Goal: Transaction & Acquisition: Subscribe to service/newsletter

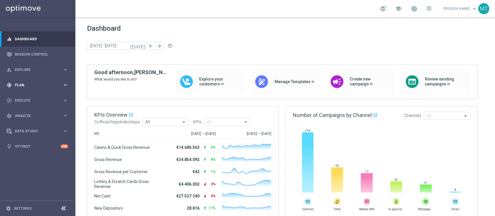
click at [32, 79] on div "gps_fixed Plan keyboard_arrow_right" at bounding box center [37, 84] width 75 height 15
click at [25, 97] on link "Target Groups" at bounding box center [37, 97] width 45 height 5
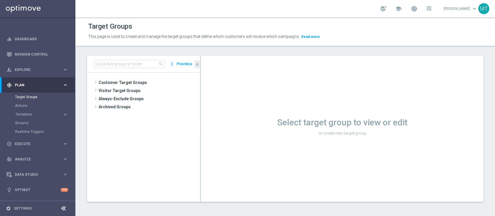
drag, startPoint x: 111, startPoint y: 59, endPoint x: 110, endPoint y: 64, distance: 4.8
click at [110, 64] on div "search more_vert Prioritize" at bounding box center [143, 64] width 113 height 17
click at [110, 64] on input at bounding box center [129, 64] width 71 height 8
click at [110, 64] on input "04.09" at bounding box center [129, 64] width 71 height 8
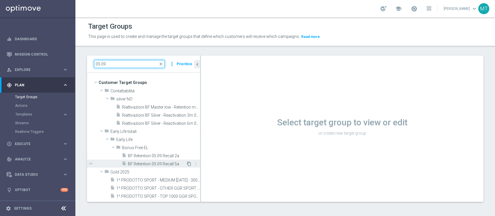
type input "05.09"
click at [187, 164] on icon "content_copy" at bounding box center [189, 164] width 5 height 5
click at [169, 164] on span "BF Retention 05.09 Recall 5a" at bounding box center [157, 164] width 58 height 5
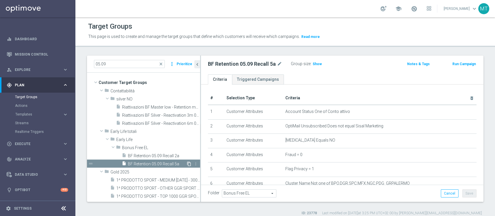
click at [187, 164] on icon "content_copy" at bounding box center [189, 164] width 5 height 5
click at [187, 163] on icon "content_copy" at bounding box center [189, 164] width 5 height 5
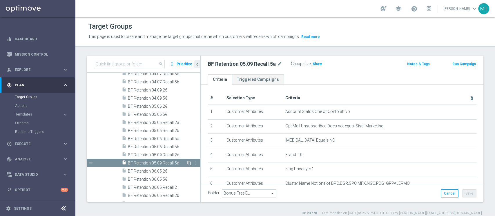
click at [187, 162] on icon "content_copy" at bounding box center [189, 163] width 5 height 5
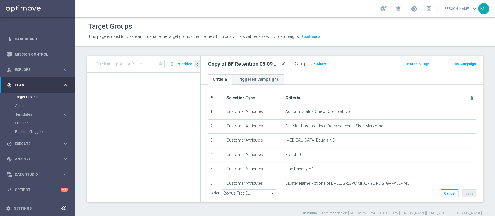
scroll to position [780, 0]
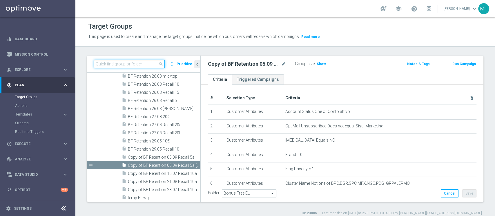
click at [135, 68] on input at bounding box center [129, 64] width 71 height 8
click at [121, 60] on input "05.09" at bounding box center [129, 64] width 71 height 8
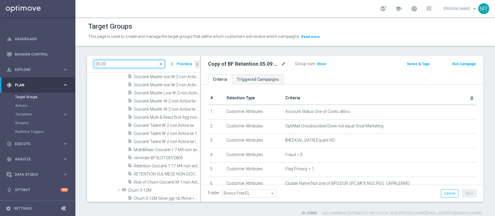
click at [116, 64] on input "05.09" at bounding box center [129, 64] width 71 height 8
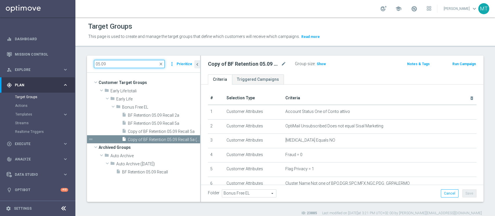
scroll to position [0, 0]
type input "05.09"
click at [283, 64] on icon "mode_edit" at bounding box center [283, 64] width 5 height 7
type input "BF Retention 12.09 Recall 5a"
click at [463, 196] on button "Save" at bounding box center [469, 194] width 14 height 8
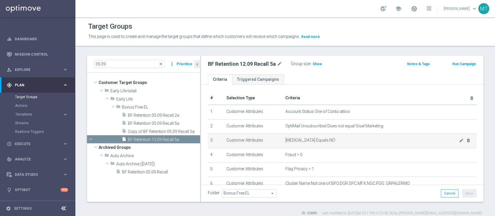
scroll to position [165, 0]
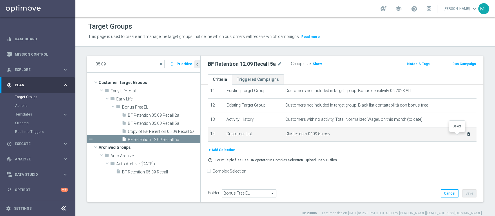
click at [466, 135] on icon "delete_forever" at bounding box center [468, 134] width 5 height 5
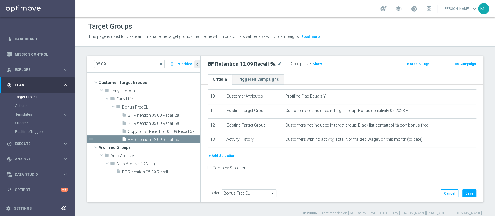
scroll to position [141, 0]
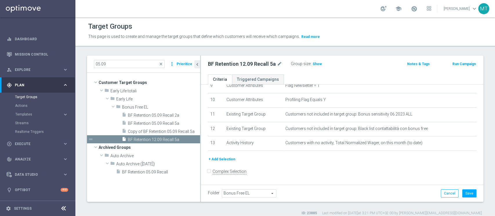
click at [223, 162] on button "+ Add Selection" at bounding box center [222, 159] width 28 height 6
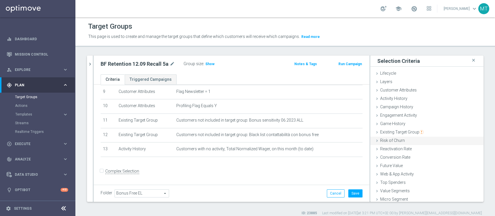
scroll to position [11, 0]
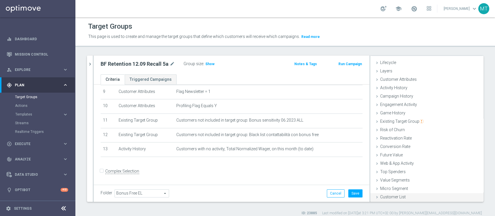
click at [397, 197] on span "Customer List" at bounding box center [393, 197] width 26 height 5
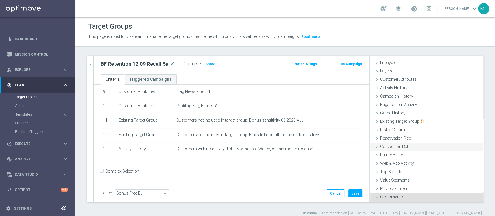
scroll to position [63, 0]
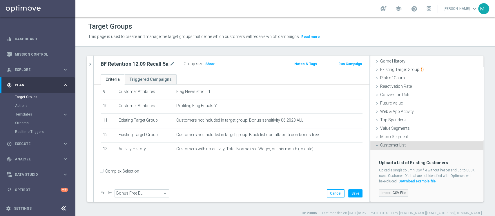
click at [388, 194] on label "Import CSV File" at bounding box center [393, 193] width 29 height 7
click at [0, 0] on input "Import CSV File" at bounding box center [0, 0] width 0 height 0
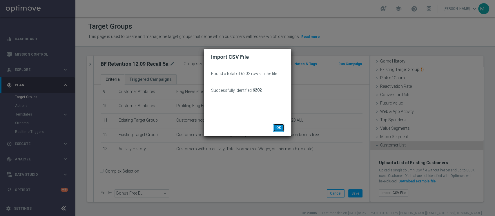
click at [278, 128] on button "OK" at bounding box center [278, 128] width 11 height 8
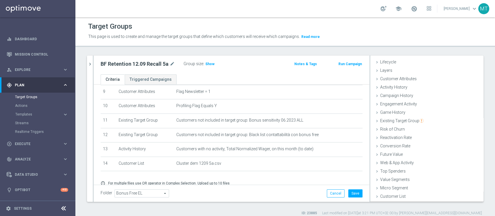
scroll to position [11, 0]
click at [348, 192] on button "Save" at bounding box center [355, 194] width 14 height 8
click at [136, 59] on div "BF Retention 12.09 Recall 5a mode_edit Group size : Show Notes & Tags Run Campa…" at bounding box center [232, 65] width 276 height 19
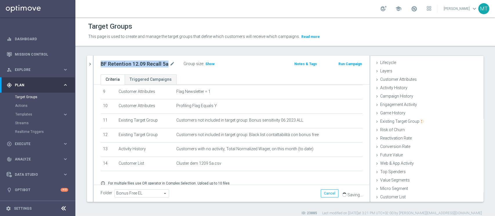
copy div "BF Retention 12.09 Recall 5a"
click at [206, 65] on span "Show" at bounding box center [209, 64] width 9 height 4
click at [92, 65] on icon "chevron_right" at bounding box center [90, 64] width 6 height 6
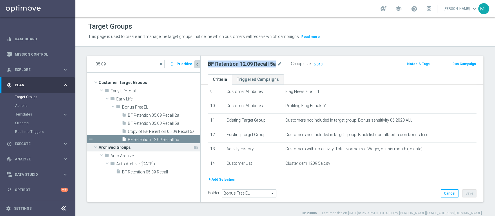
scroll to position [22, 0]
click at [189, 139] on icon "content_copy" at bounding box center [189, 140] width 5 height 5
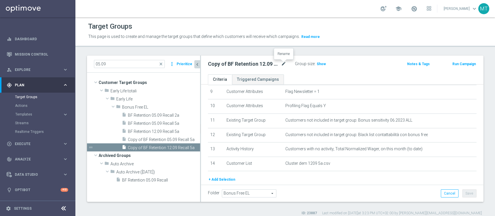
click at [285, 65] on icon "mode_edit" at bounding box center [283, 64] width 5 height 7
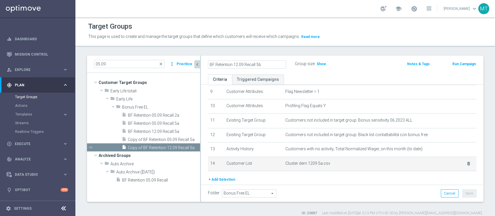
type input "BF Retention 12.09 Recall 5b"
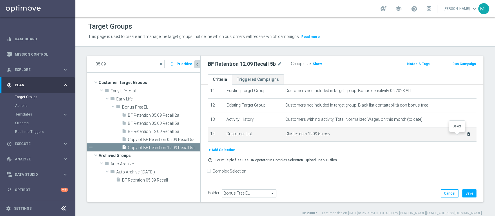
click at [466, 135] on icon "delete_forever" at bounding box center [468, 134] width 5 height 5
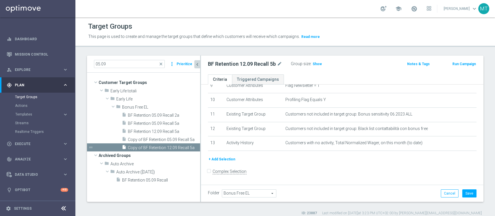
click at [227, 159] on button "+ Add Selection" at bounding box center [222, 159] width 28 height 6
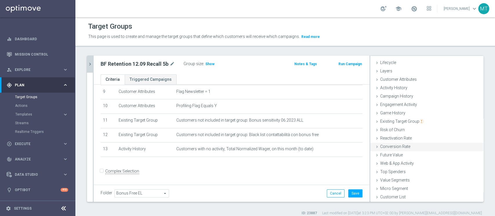
scroll to position [5, 0]
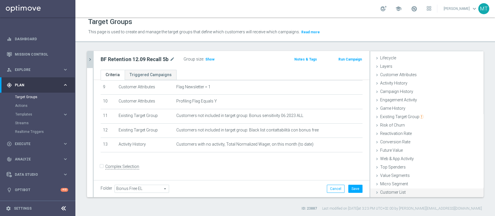
click at [392, 193] on span "Customer List" at bounding box center [393, 192] width 26 height 5
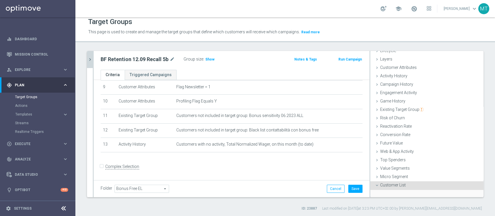
scroll to position [63, 0]
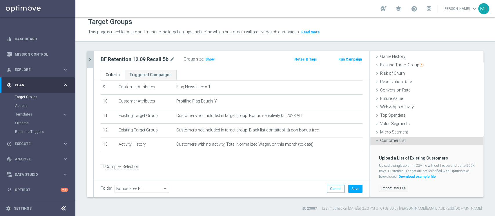
click at [388, 186] on label "Import CSV File" at bounding box center [393, 188] width 29 height 7
click at [0, 0] on input "Import CSV File" at bounding box center [0, 0] width 0 height 0
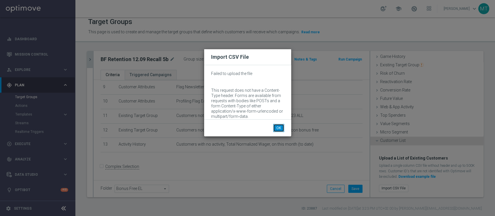
click at [275, 129] on button "OK" at bounding box center [278, 128] width 11 height 8
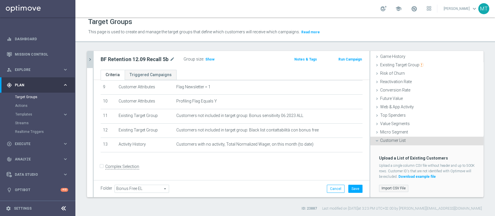
click at [390, 190] on label "Import CSV File" at bounding box center [393, 188] width 29 height 7
click at [0, 0] on input "Import CSV File" at bounding box center [0, 0] width 0 height 0
click at [395, 187] on label "Import CSV File" at bounding box center [393, 188] width 29 height 7
click at [0, 0] on input "Import CSV File" at bounding box center [0, 0] width 0 height 0
click at [333, 192] on button "Cancel" at bounding box center [336, 189] width 18 height 8
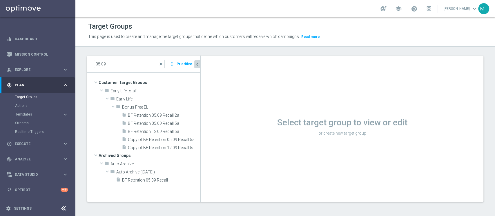
click at [143, 59] on div "05.09 close more_vert Prioritize" at bounding box center [143, 64] width 113 height 17
click at [137, 61] on input "05.09" at bounding box center [129, 64] width 71 height 8
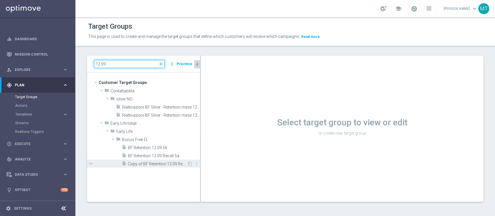
type input "12.09"
click at [167, 162] on span "Copy of BF Retention 12.09 Recall 5a" at bounding box center [157, 164] width 59 height 5
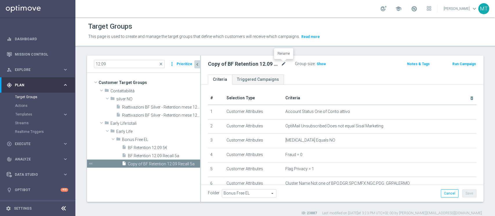
click at [285, 64] on icon "mode_edit" at bounding box center [283, 64] width 5 height 7
type input "BF Retention 12.09 Recall 5b"
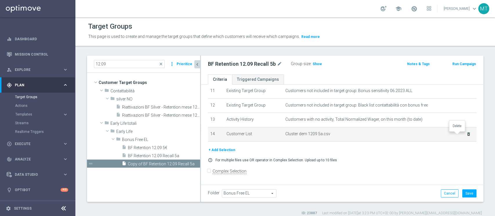
click at [466, 133] on icon "delete_forever" at bounding box center [468, 134] width 5 height 5
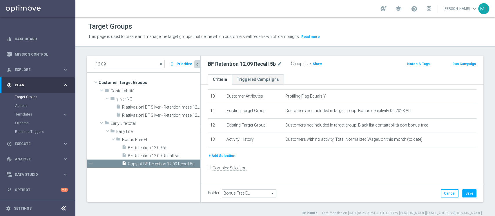
scroll to position [141, 0]
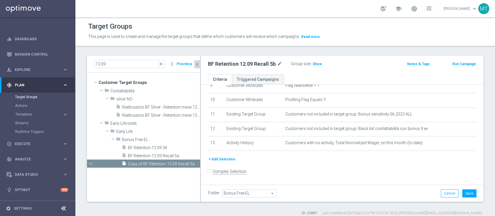
click at [220, 160] on button "+ Add Selection" at bounding box center [222, 159] width 28 height 6
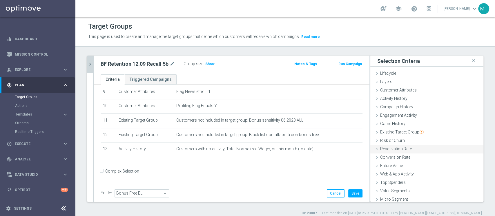
scroll to position [11, 0]
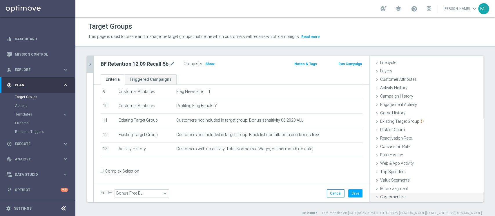
click at [387, 194] on div "Customer List done selection saved" at bounding box center [426, 197] width 113 height 9
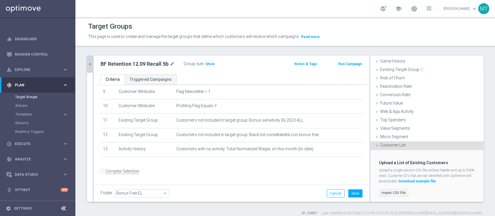
click at [392, 193] on label "Import CSV File" at bounding box center [393, 193] width 29 height 7
click at [0, 0] on input "Import CSV File" at bounding box center [0, 0] width 0 height 0
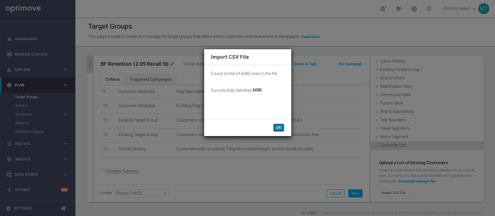
click at [278, 128] on button "OK" at bounding box center [278, 128] width 11 height 8
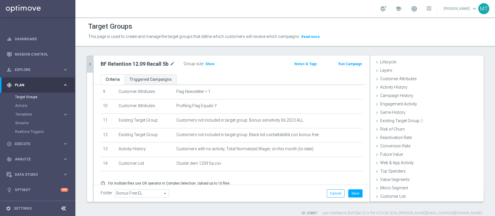
scroll to position [11, 0]
click at [354, 194] on button "Save" at bounding box center [355, 194] width 14 height 8
click at [207, 63] on span "Show" at bounding box center [209, 64] width 9 height 4
click at [158, 65] on h2 "BF Retention 12.09 Recall 5b" at bounding box center [135, 64] width 68 height 7
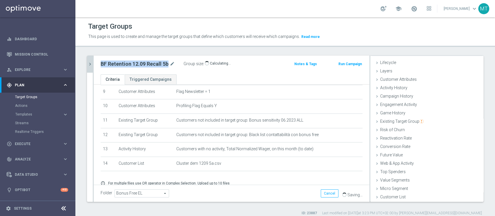
click at [158, 65] on h2 "BF Retention 12.09 Recall 5b" at bounding box center [135, 64] width 68 height 7
copy div "BF Retention 12.09 Recall 5b"
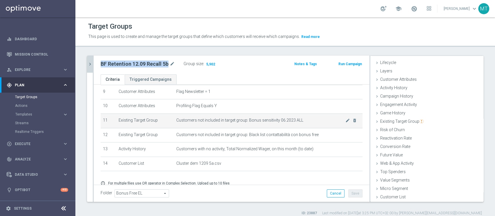
scroll to position [159, 0]
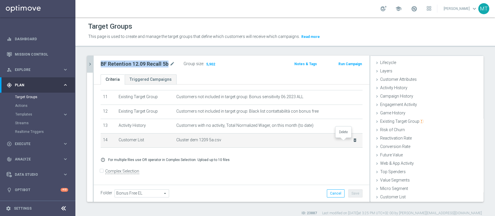
click at [353, 143] on icon "delete_forever" at bounding box center [355, 140] width 5 height 5
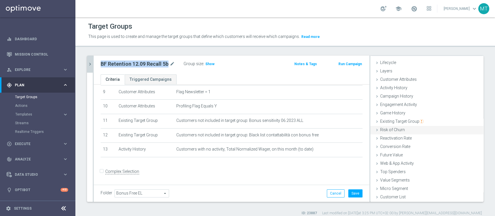
scroll to position [5, 0]
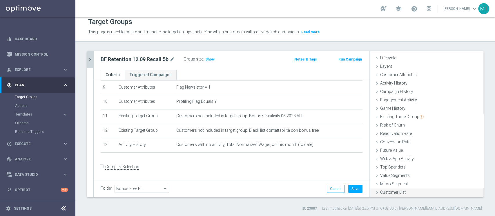
click at [393, 194] on span "Customer List" at bounding box center [393, 192] width 26 height 5
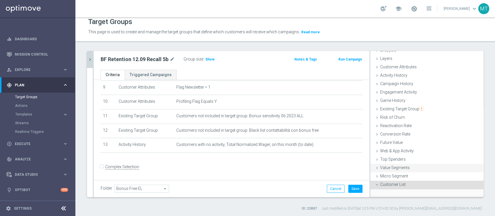
scroll to position [63, 0]
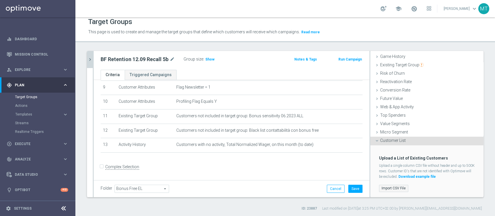
click at [389, 188] on label "Import CSV File" at bounding box center [393, 188] width 29 height 7
click at [0, 0] on input "Import CSV File" at bounding box center [0, 0] width 0 height 0
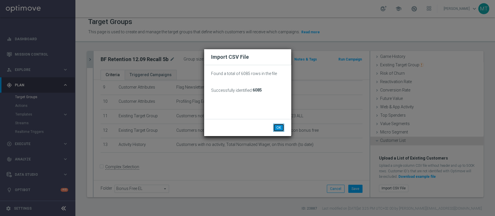
click at [276, 129] on button "OK" at bounding box center [278, 128] width 11 height 8
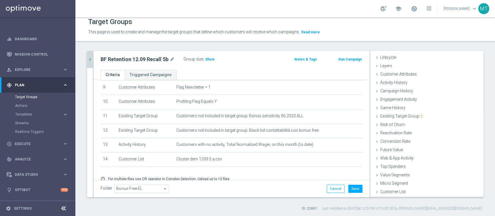
scroll to position [11, 0]
click at [351, 188] on button "Save" at bounding box center [355, 189] width 14 height 8
click at [209, 59] on span "Show" at bounding box center [209, 59] width 9 height 4
click at [156, 59] on h2 "BF Retention 12.09 Recall 5b" at bounding box center [135, 59] width 68 height 7
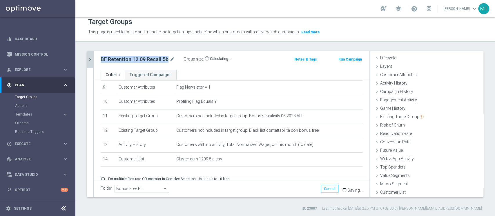
click at [156, 59] on h2 "BF Retention 12.09 Recall 5b" at bounding box center [135, 59] width 68 height 7
copy div "BF Retention 12.09 Recall 5b"
click at [23, 116] on span "Templates" at bounding box center [35, 114] width 41 height 3
click at [28, 122] on link "Optimail" at bounding box center [39, 123] width 42 height 5
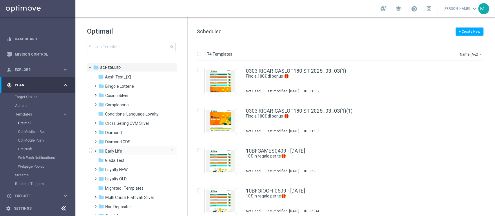
click at [120, 153] on span "Early Life" at bounding box center [113, 151] width 17 height 5
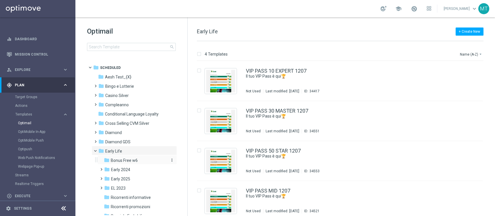
click at [122, 159] on span "Bonus Free w6" at bounding box center [124, 160] width 27 height 5
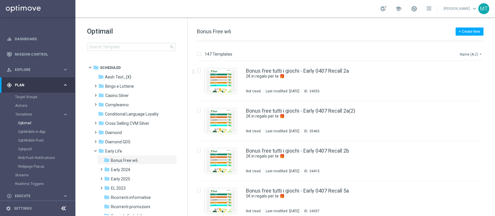
click at [471, 54] on button "Name (A-Z) arrow_drop_down" at bounding box center [472, 54] width 24 height 7
click at [455, 78] on div "Date Modified (Newest)" at bounding box center [460, 80] width 46 height 8
click at [468, 70] on button "file_copy" at bounding box center [467, 70] width 8 height 8
click at [428, 71] on div "Bonus free tutti i giochi - Early 0409 Recall 5a(1)" at bounding box center [352, 70] width 213 height 5
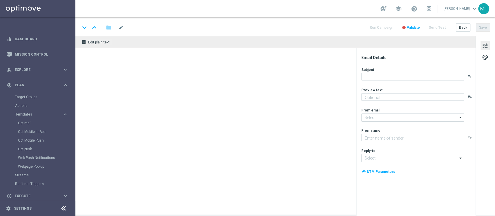
type textarea "5€ in regalo per te 🎁"
type textarea "Sisal"
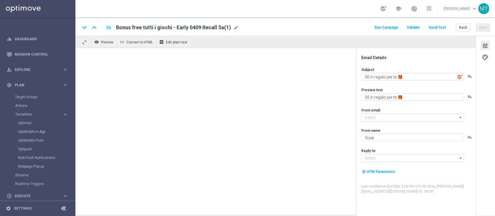
type input "[EMAIL_ADDRESS][DOMAIN_NAME]"
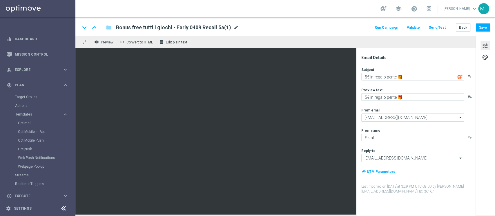
click at [236, 29] on span "mode_edit" at bounding box center [236, 27] width 5 height 5
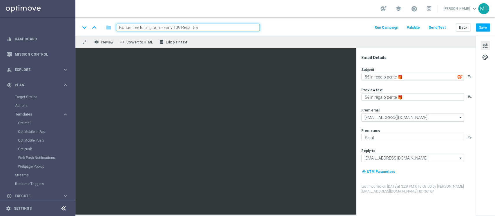
type input "Bonus free tutti i giochi - Early 1209 Recall 5a"
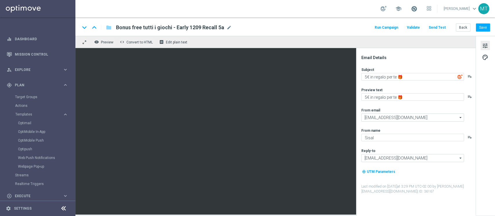
click at [417, 8] on span at bounding box center [414, 9] width 6 height 6
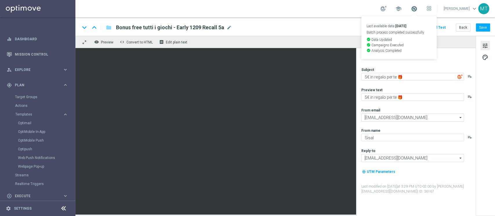
click at [417, 8] on span at bounding box center [414, 9] width 6 height 6
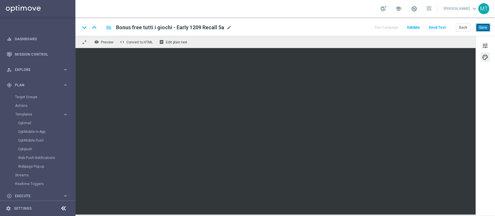
click at [482, 30] on button "Save" at bounding box center [483, 27] width 14 height 8
click at [477, 29] on button "Save" at bounding box center [483, 27] width 14 height 8
click at [97, 41] on icon "remove_red_eye" at bounding box center [96, 42] width 5 height 5
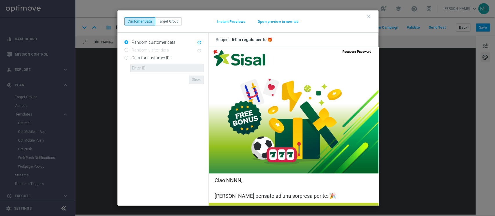
click at [277, 23] on button "Open preview in new tab" at bounding box center [277, 21] width 41 height 5
click at [368, 18] on icon "clear" at bounding box center [369, 16] width 5 height 5
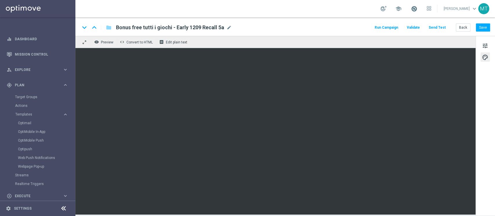
click at [417, 6] on span at bounding box center [414, 9] width 6 height 6
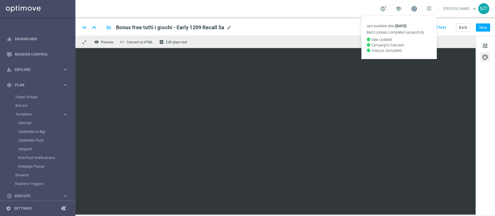
click at [417, 6] on span at bounding box center [414, 9] width 6 height 6
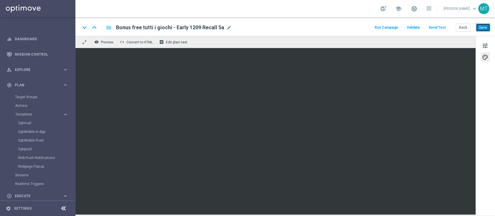
click at [483, 25] on button "Save" at bounding box center [483, 27] width 14 height 8
click at [396, 28] on button "Run Campaign" at bounding box center [386, 28] width 25 height 8
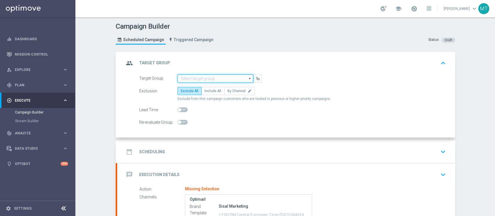
click at [217, 78] on input at bounding box center [216, 79] width 76 height 8
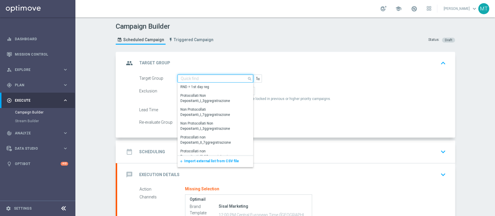
paste input "BF Retention 12.09 Recall 5a"
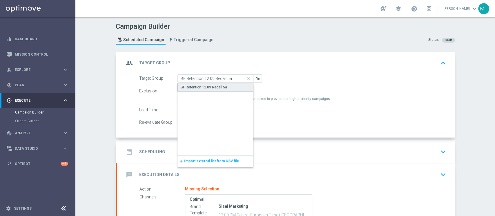
click at [202, 88] on div "BF Retention 12.09 Recall 5a" at bounding box center [204, 87] width 46 height 5
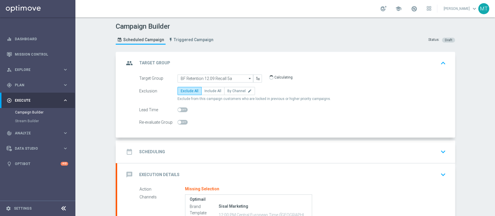
type input "BF Retention 12.09 Recall 5a"
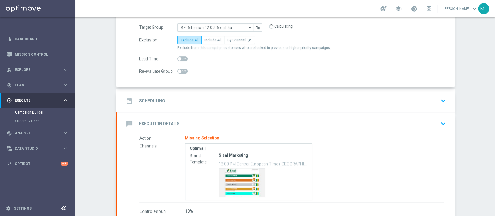
scroll to position [69, 0]
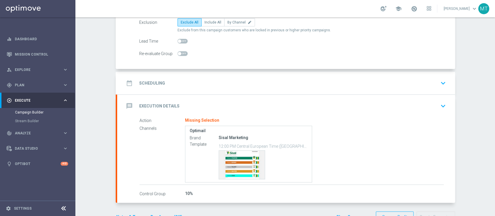
click at [198, 82] on div "date_range Scheduling keyboard_arrow_down" at bounding box center [286, 83] width 324 height 11
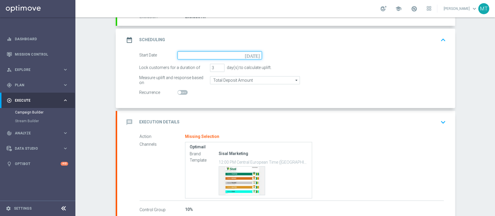
click at [216, 54] on input at bounding box center [220, 55] width 84 height 8
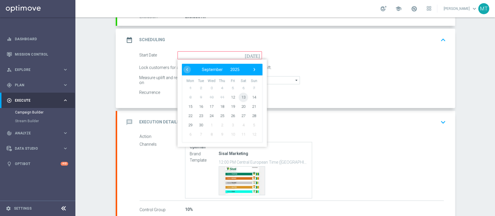
click at [241, 96] on span "13" at bounding box center [243, 97] width 9 height 9
type input "[DATE]"
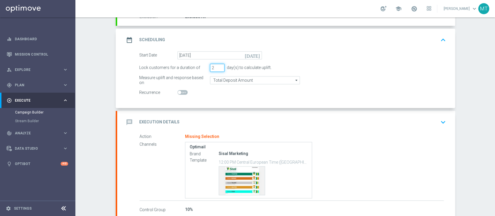
click at [216, 68] on input "2" at bounding box center [217, 68] width 15 height 8
type input "1"
click at [216, 68] on input "1" at bounding box center [217, 68] width 15 height 8
click at [225, 124] on div "message Execution Details keyboard_arrow_down" at bounding box center [286, 122] width 324 height 11
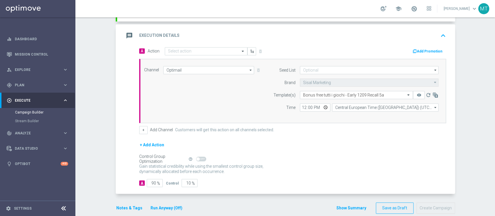
scroll to position [116, 0]
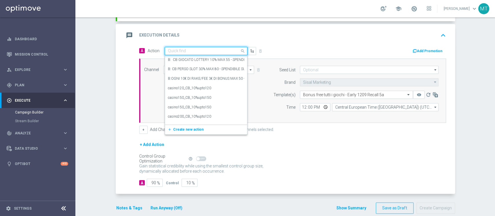
click at [180, 49] on input "text" at bounding box center [200, 51] width 65 height 5
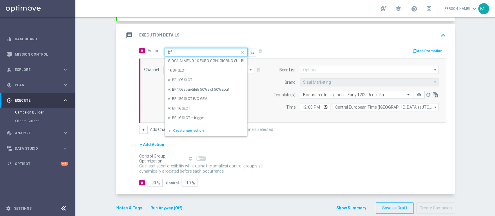
type input "bf e"
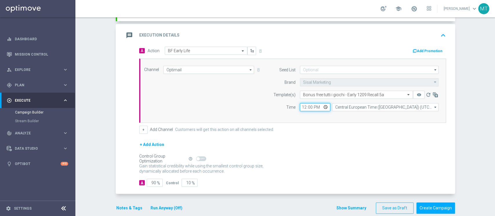
click at [301, 106] on input "12:00" at bounding box center [315, 107] width 30 height 8
type input "14:00"
click at [147, 182] on input "90" at bounding box center [155, 183] width 16 height 8
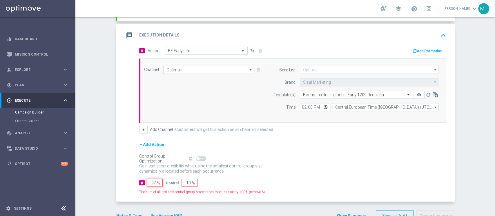
type input "98"
type input "2"
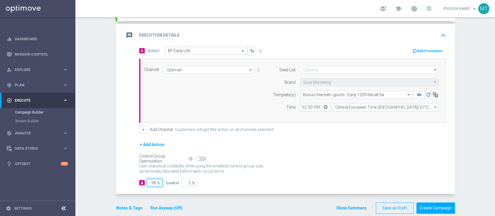
type input "99"
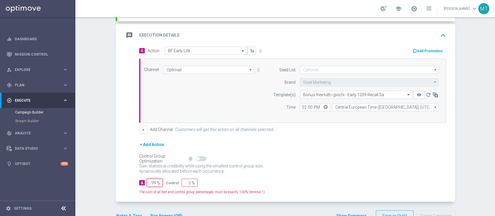
type input "1"
type input "100"
type input "0"
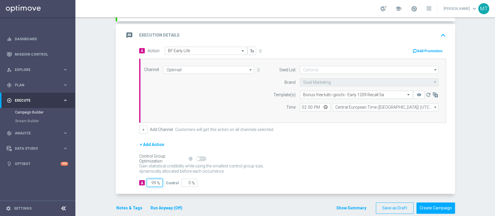
scroll to position [132, 0]
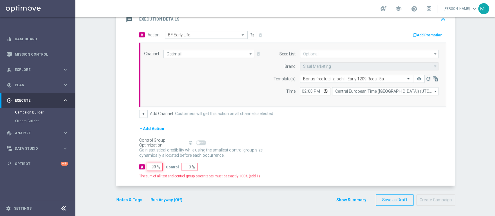
type input "100"
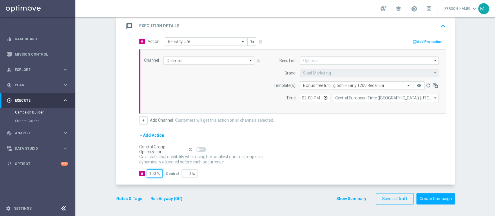
scroll to position [125, 0]
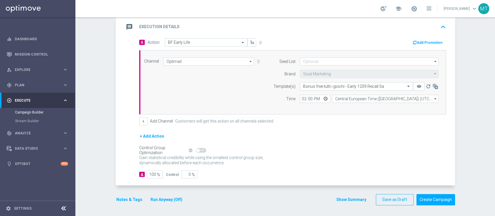
click at [156, 196] on button "Run Anyway (Off)" at bounding box center [166, 199] width 33 height 7
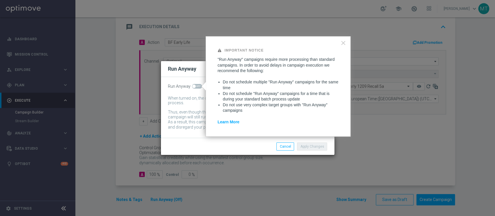
click at [194, 85] on span at bounding box center [193, 86] width 3 height 3
click at [194, 85] on input "checkbox" at bounding box center [197, 86] width 10 height 5
checkbox input "true"
drag, startPoint x: 312, startPoint y: 151, endPoint x: 311, endPoint y: 147, distance: 3.5
click at [311, 147] on div "Apply Changes Cancel" at bounding box center [247, 146] width 173 height 17
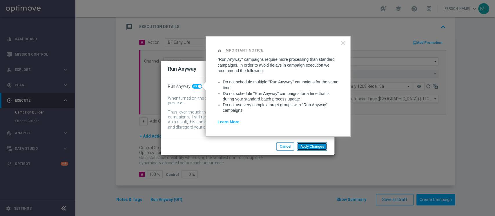
click at [311, 147] on button "Apply Changes" at bounding box center [312, 147] width 30 height 8
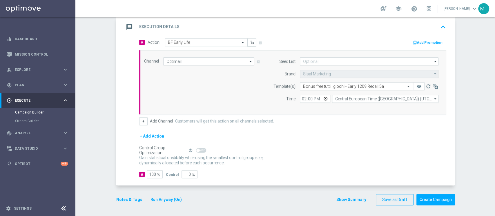
click at [133, 199] on button "Notes & Tags" at bounding box center [129, 199] width 27 height 7
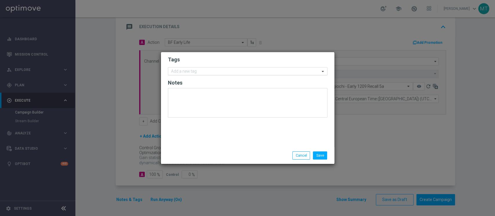
click at [176, 73] on input "text" at bounding box center [245, 71] width 149 height 5
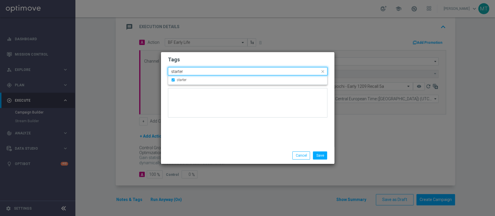
click at [176, 72] on input "starter" at bounding box center [245, 71] width 149 height 5
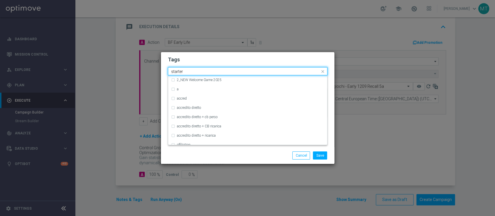
type input "a"
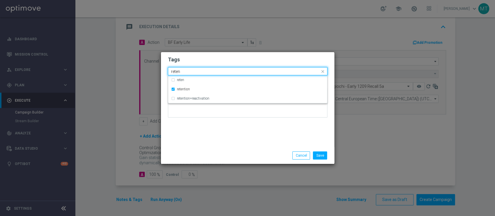
click at [176, 72] on input "reten" at bounding box center [245, 71] width 149 height 5
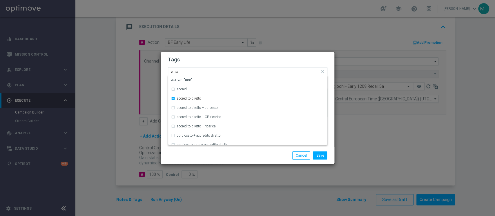
click at [176, 72] on input "acc" at bounding box center [245, 71] width 149 height 5
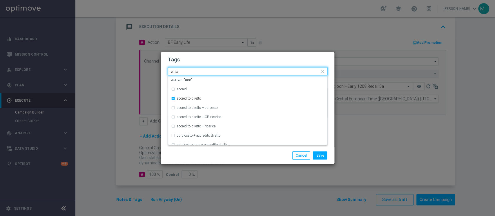
click at [176, 72] on input "acc" at bounding box center [245, 71] width 149 height 5
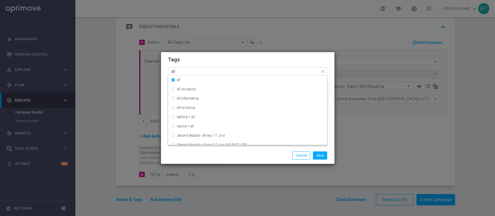
click at [173, 71] on input "all" at bounding box center [245, 71] width 149 height 5
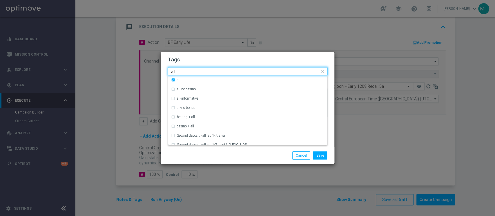
click at [173, 71] on input "all" at bounding box center [245, 71] width 149 height 5
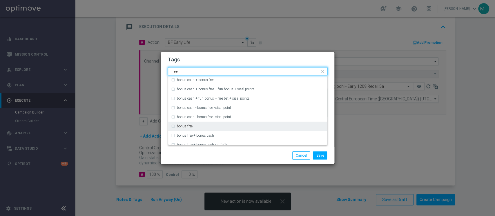
click at [183, 129] on div "bonus free" at bounding box center [247, 126] width 153 height 9
type input "free"
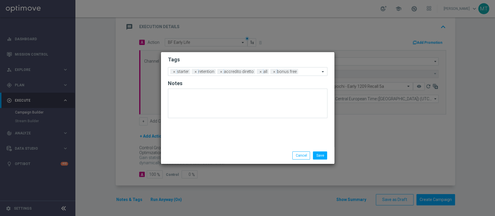
click at [225, 157] on div "Save Cancel" at bounding box center [276, 156] width 112 height 8
click at [317, 152] on button "Save" at bounding box center [320, 156] width 14 height 8
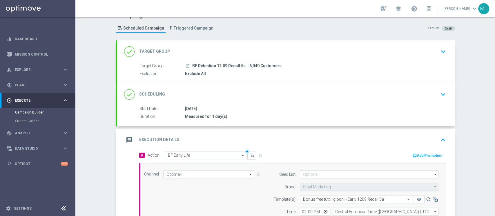
scroll to position [6, 0]
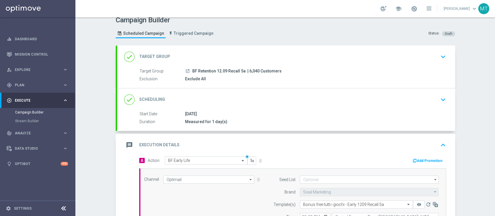
click at [276, 97] on div "done Scheduling keyboard_arrow_down" at bounding box center [286, 99] width 324 height 11
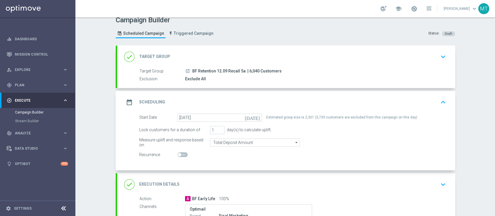
click at [267, 63] on div "done Target Group keyboard_arrow_down" at bounding box center [286, 57] width 338 height 23
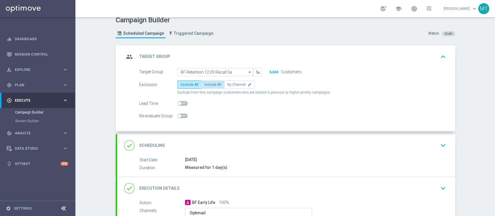
click at [211, 83] on span "Include All" at bounding box center [213, 85] width 17 height 4
click at [208, 84] on input "Include All" at bounding box center [207, 86] width 4 height 4
radio input "true"
click at [214, 51] on div "group Target Group keyboard_arrow_up" at bounding box center [286, 56] width 324 height 11
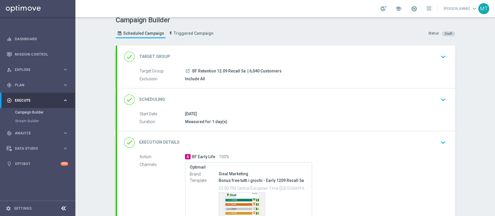
click at [236, 56] on div "done Target Group keyboard_arrow_down" at bounding box center [286, 56] width 324 height 11
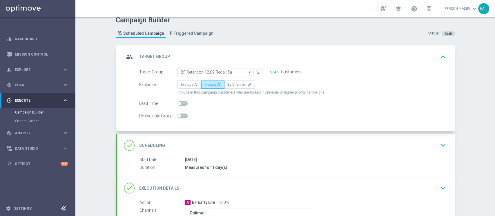
click at [245, 58] on div "group Target Group keyboard_arrow_up" at bounding box center [286, 56] width 324 height 11
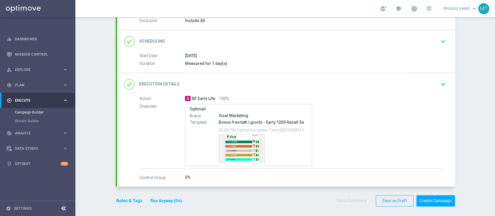
scroll to position [66, 0]
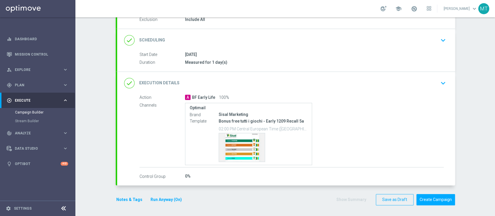
click at [231, 29] on div "done Scheduling keyboard_arrow_down" at bounding box center [286, 40] width 338 height 23
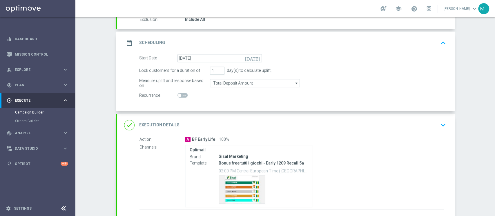
click at [231, 29] on accordion "done Target Group keyboard_arrow_down Target Group launch BF Retention 12.09 Re…" at bounding box center [285, 107] width 339 height 242
click at [233, 37] on div "date_range Scheduling keyboard_arrow_up" at bounding box center [286, 42] width 324 height 11
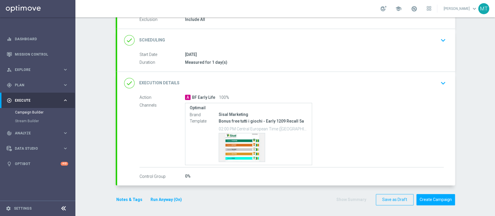
click at [222, 78] on div "done Execution Details keyboard_arrow_down" at bounding box center [286, 83] width 324 height 11
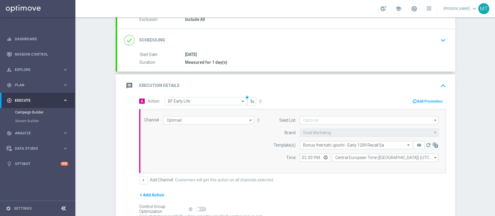
click at [233, 79] on div "message Execution Details keyboard_arrow_up" at bounding box center [286, 86] width 338 height 23
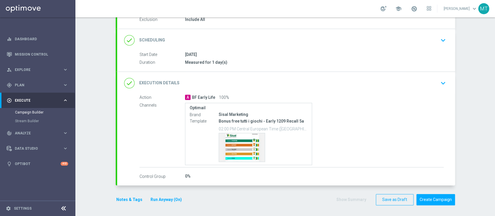
click at [153, 202] on button "Run Anyway (On)" at bounding box center [166, 199] width 32 height 7
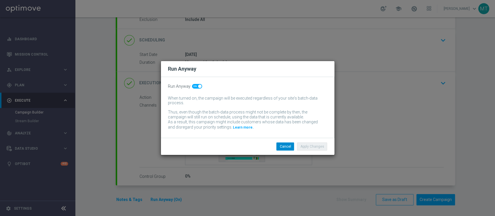
click at [283, 149] on div "Apply Changes Cancel" at bounding box center [247, 146] width 173 height 17
click at [283, 149] on button "Cancel" at bounding box center [285, 147] width 18 height 8
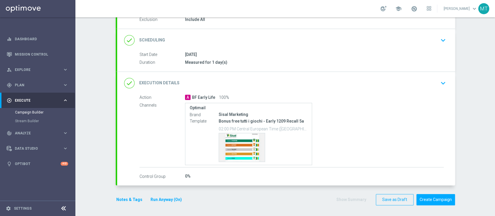
click at [122, 199] on button "Notes & Tags" at bounding box center [129, 199] width 27 height 7
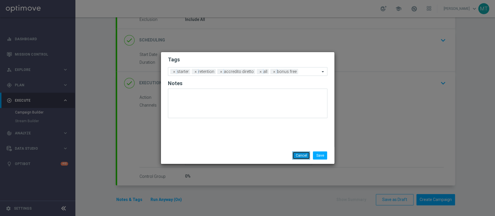
click at [304, 152] on button "Cancel" at bounding box center [301, 156] width 18 height 8
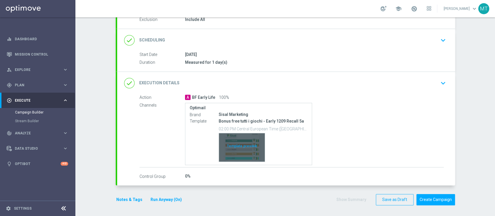
click at [225, 140] on div "Template preview" at bounding box center [242, 147] width 46 height 28
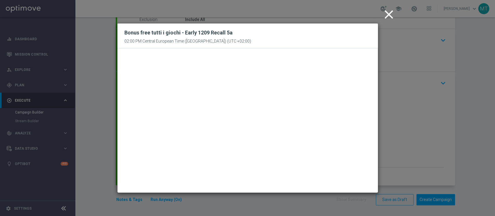
click at [385, 17] on icon "close" at bounding box center [389, 14] width 15 height 15
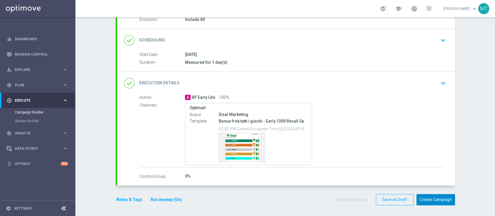
click at [428, 199] on button "Create Campaign" at bounding box center [436, 199] width 39 height 11
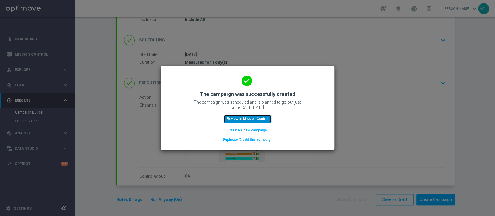
click at [252, 121] on button "Review in Mission Control" at bounding box center [248, 119] width 48 height 8
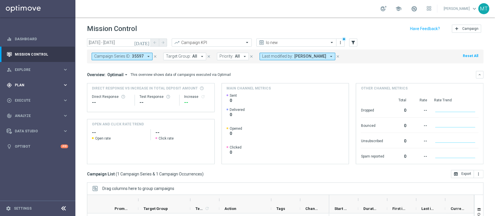
click at [42, 89] on div "gps_fixed Plan keyboard_arrow_right" at bounding box center [37, 84] width 75 height 15
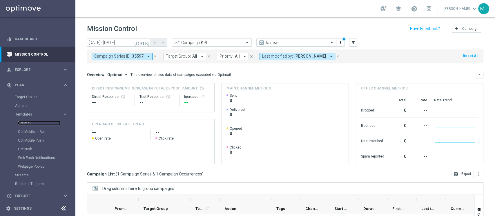
click at [25, 123] on link "Optimail" at bounding box center [39, 123] width 42 height 5
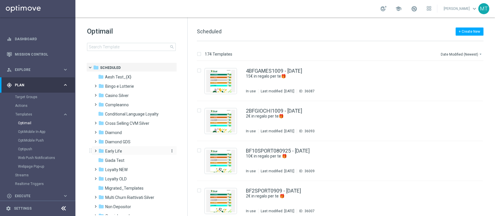
click at [113, 151] on span "Early Life" at bounding box center [113, 151] width 17 height 5
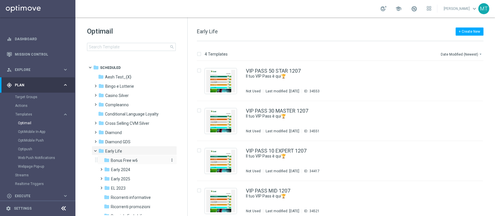
click at [121, 158] on span "Bonus Free w6" at bounding box center [124, 160] width 27 height 5
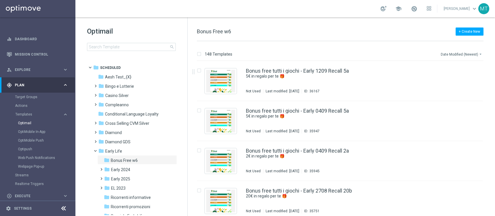
click at [457, 55] on button "Date Modified (Newest) arrow_drop_down" at bounding box center [461, 54] width 43 height 7
click at [457, 79] on span "Date Modified (Newest)" at bounding box center [461, 80] width 39 height 4
click at [466, 70] on icon "file_copy" at bounding box center [467, 69] width 5 height 5
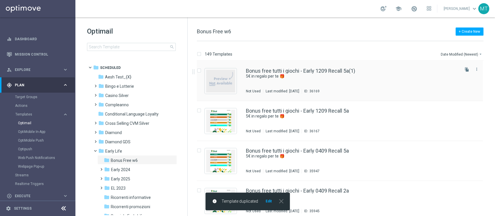
click at [355, 61] on div "Bonus free tutti i giochi - Early 1209 Recall 5a(1) 5€ in regalo per te 🎁 Not U…" at bounding box center [340, 81] width 286 height 40
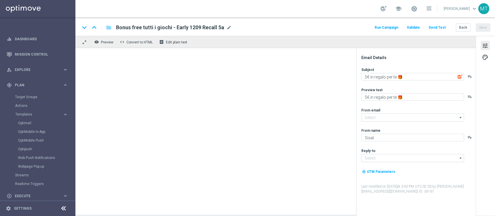
type input "[EMAIL_ADDRESS][DOMAIN_NAME]"
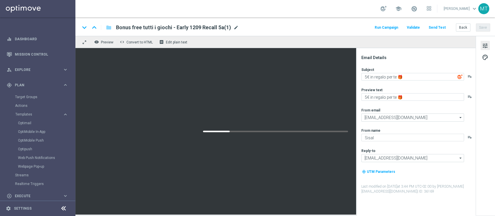
click at [236, 25] on span "mode_edit" at bounding box center [236, 27] width 5 height 5
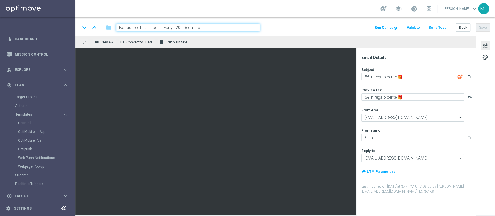
type input "Bonus free tutti i giochi - Early 1209 Recall 5b"
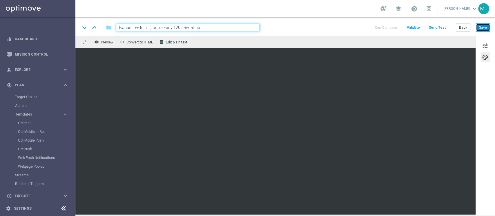
click at [481, 27] on button "Save" at bounding box center [483, 27] width 14 height 8
click at [487, 48] on span "tune" at bounding box center [485, 46] width 6 height 8
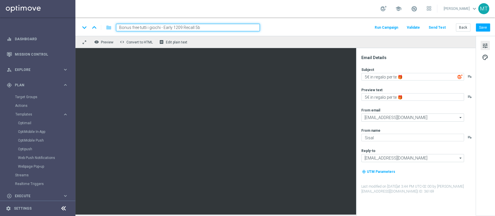
click at [386, 28] on button "Run Campaign" at bounding box center [386, 28] width 25 height 8
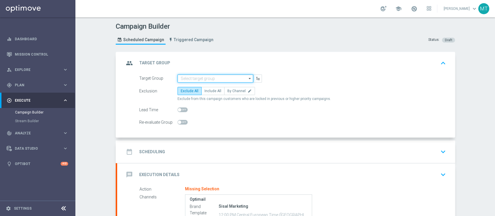
click at [190, 78] on input at bounding box center [216, 79] width 76 height 8
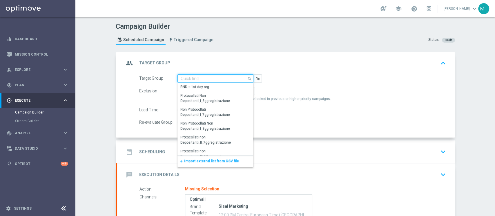
paste input "BF Retention 12.09 Recall 5b"
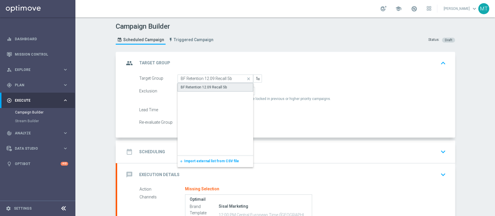
click at [204, 86] on div "BF Retention 12.09 Recall 5b" at bounding box center [204, 87] width 46 height 5
type input "BF Retention 12.09 Recall 5b"
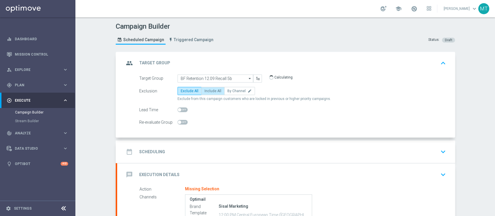
click at [206, 87] on label "Include All" at bounding box center [212, 91] width 23 height 8
click at [206, 90] on input "Include All" at bounding box center [207, 92] width 4 height 4
radio input "true"
click at [224, 143] on div "date_range Scheduling keyboard_arrow_down" at bounding box center [286, 152] width 338 height 23
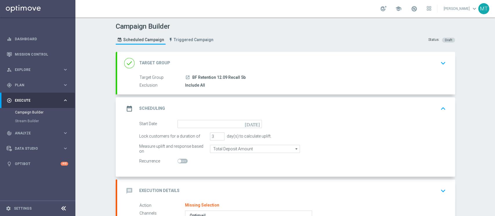
scroll to position [61, 0]
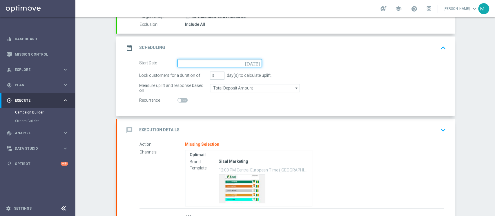
click at [211, 60] on input at bounding box center [220, 63] width 84 height 8
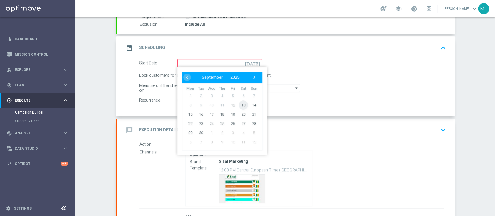
click at [239, 104] on span "13" at bounding box center [243, 104] width 9 height 9
type input "[DATE]"
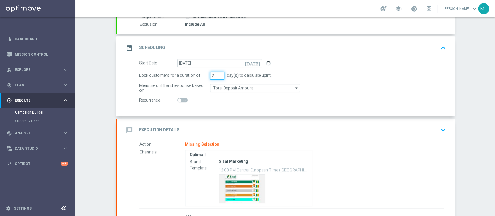
click at [217, 76] on input "2" at bounding box center [217, 76] width 15 height 8
type input "1"
click at [217, 76] on input "1" at bounding box center [217, 76] width 15 height 8
click at [222, 130] on div "message Execution Details keyboard_arrow_down" at bounding box center [286, 130] width 324 height 11
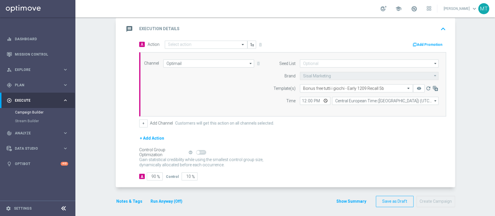
scroll to position [124, 0]
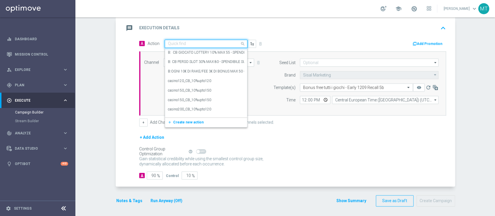
click at [182, 47] on div "Quick find" at bounding box center [206, 44] width 83 height 8
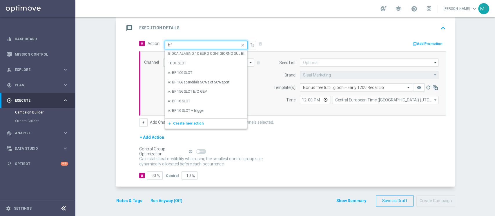
type input "bf e"
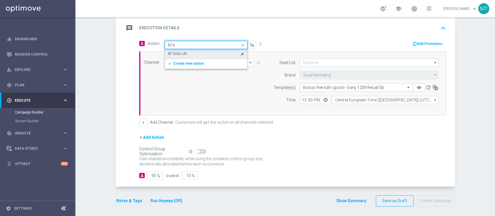
click at [185, 49] on div "BF Early Life edit" at bounding box center [206, 54] width 76 height 10
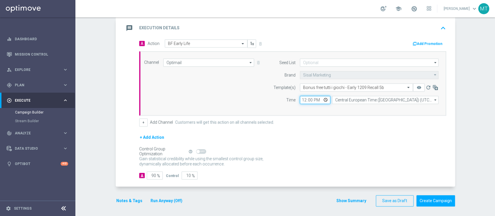
click at [300, 100] on input "12:00" at bounding box center [315, 100] width 30 height 8
type input "14:00"
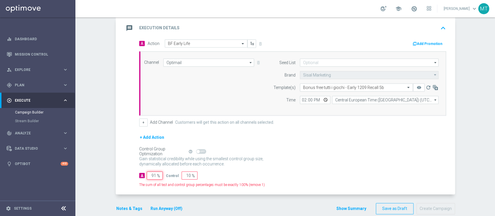
click at [152, 173] on input "91" at bounding box center [155, 176] width 16 height 8
type input "98"
type input "2"
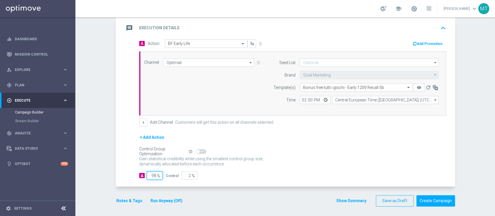
type input "99"
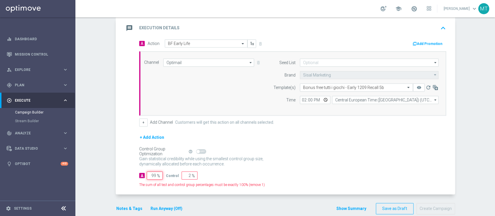
type input "1"
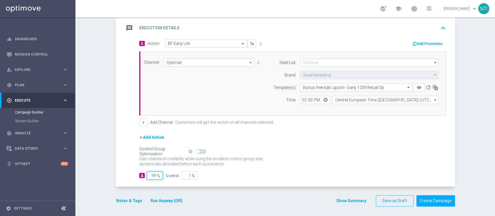
type input "100"
type input "0"
click at [156, 202] on button "Run Anyway (Off)" at bounding box center [166, 201] width 33 height 7
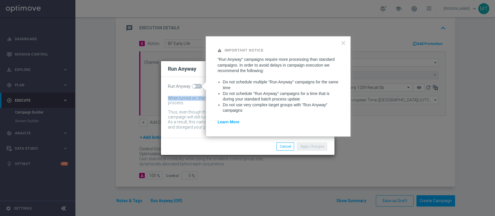
drag, startPoint x: 200, startPoint y: 91, endPoint x: 195, endPoint y: 87, distance: 6.7
click at [195, 87] on div "Run Anyway When turned on, the campaign will be executed regardless of your sit…" at bounding box center [247, 107] width 173 height 61
click at [195, 87] on span at bounding box center [197, 86] width 10 height 5
click at [195, 87] on input "checkbox" at bounding box center [197, 86] width 10 height 5
checkbox input "true"
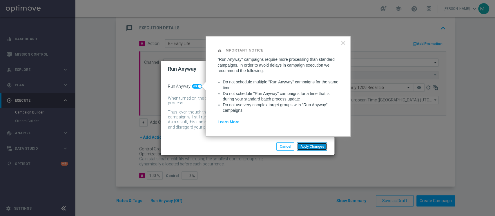
click at [303, 147] on button "Apply Changes" at bounding box center [312, 147] width 30 height 8
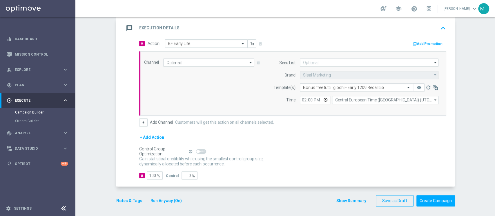
click at [124, 199] on button "Notes & Tags" at bounding box center [129, 201] width 27 height 7
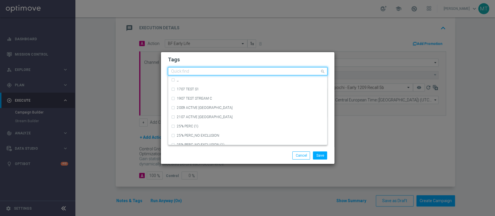
click at [181, 71] on input "text" at bounding box center [245, 71] width 149 height 5
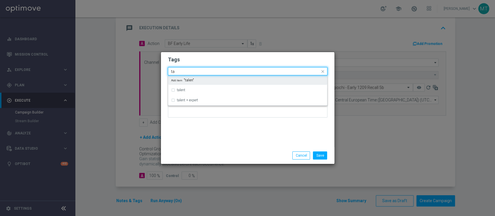
type input "t"
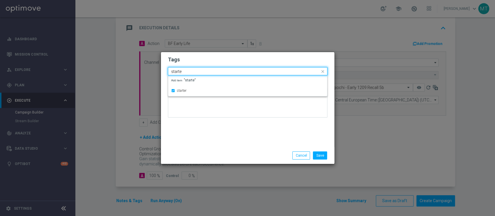
click at [181, 71] on input "starte" at bounding box center [245, 71] width 149 height 5
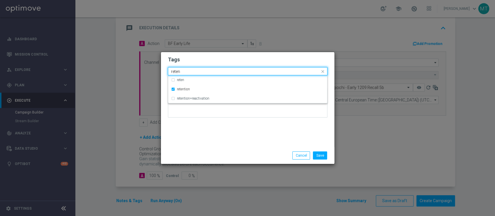
click at [184, 71] on input "reten" at bounding box center [245, 71] width 149 height 5
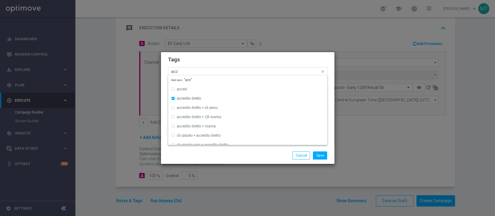
click at [182, 71] on input "acc" at bounding box center [245, 71] width 149 height 5
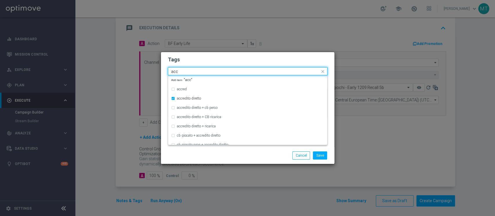
click at [182, 71] on input "acc" at bounding box center [245, 71] width 149 height 5
click at [182, 71] on input "free" at bounding box center [245, 71] width 149 height 5
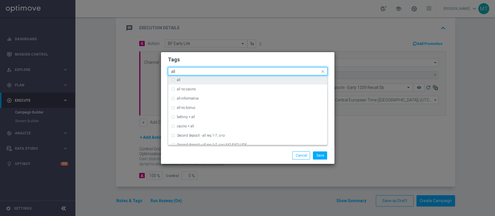
type input "all"
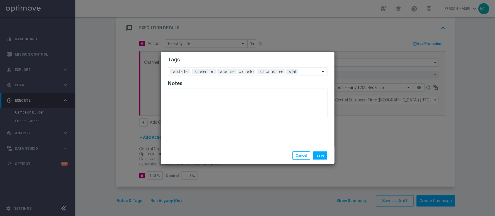
click at [243, 162] on div "Save Cancel" at bounding box center [247, 155] width 173 height 17
click at [323, 156] on button "Save" at bounding box center [320, 156] width 14 height 8
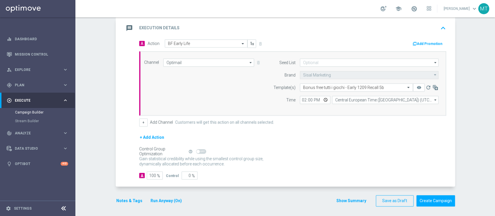
scroll to position [0, 0]
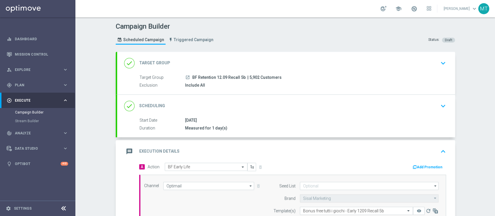
click at [247, 69] on div "done Target Group keyboard_arrow_down" at bounding box center [286, 63] width 338 height 23
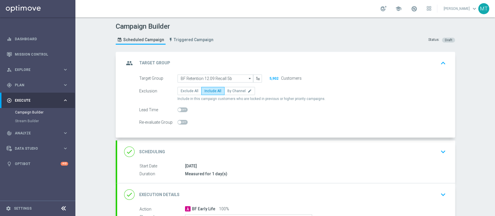
click at [247, 69] on div "group Target Group keyboard_arrow_up" at bounding box center [286, 63] width 338 height 23
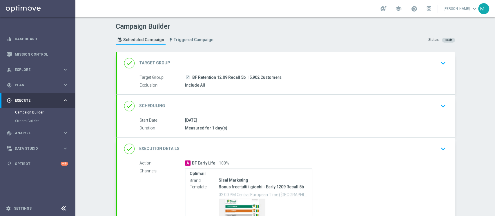
click at [250, 113] on div "done Scheduling keyboard_arrow_down" at bounding box center [286, 106] width 338 height 23
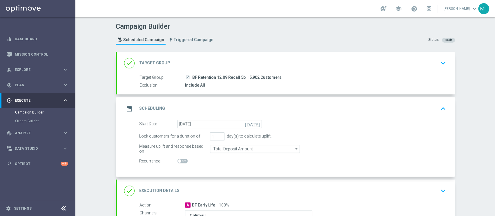
click at [250, 113] on div "date_range Scheduling keyboard_arrow_up" at bounding box center [286, 108] width 324 height 11
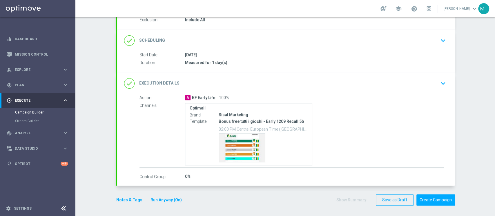
scroll to position [66, 0]
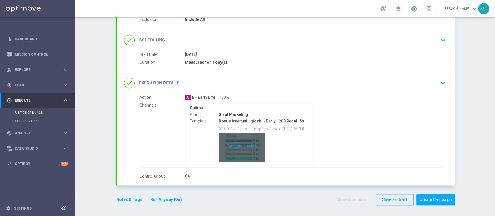
click at [253, 143] on div "Template preview" at bounding box center [242, 147] width 46 height 28
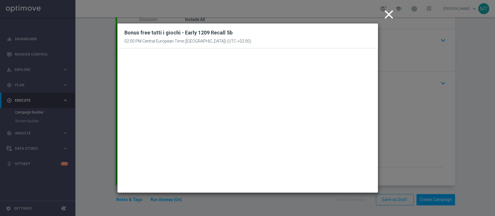
click at [389, 15] on icon "close" at bounding box center [389, 14] width 15 height 15
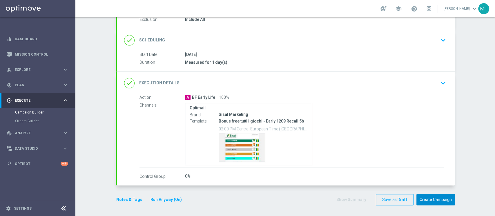
click at [426, 199] on button "Create Campaign" at bounding box center [436, 199] width 39 height 11
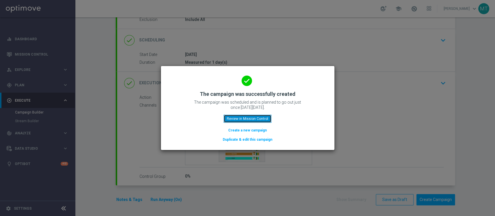
click at [265, 121] on button "Review in Mission Control" at bounding box center [248, 119] width 48 height 8
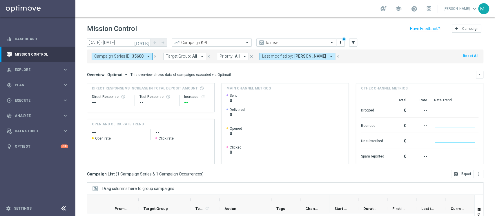
click at [155, 57] on icon "close" at bounding box center [155, 57] width 4 height 4
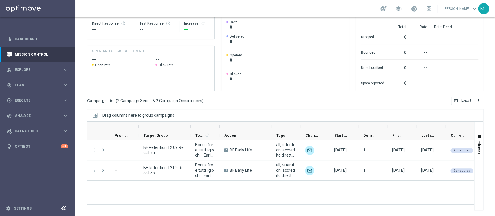
scroll to position [73, 0]
drag, startPoint x: 190, startPoint y: 129, endPoint x: 155, endPoint y: 128, distance: 35.7
click at [155, 128] on div at bounding box center [164, 126] width 53 height 9
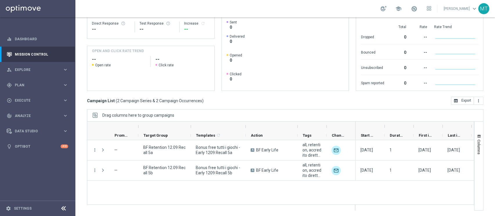
drag, startPoint x: 220, startPoint y: 125, endPoint x: 211, endPoint y: 132, distance: 11.4
click at [212, 132] on div at bounding box center [221, 131] width 268 height 19
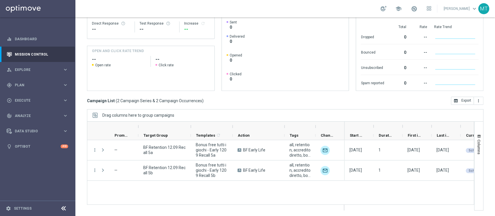
drag, startPoint x: 314, startPoint y: 128, endPoint x: 270, endPoint y: 130, distance: 43.5
click at [270, 130] on div at bounding box center [215, 126] width 257 height 9
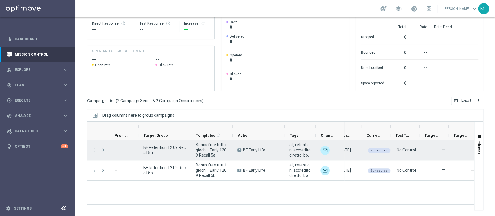
scroll to position [0, 100]
click at [96, 149] on icon "more_vert" at bounding box center [94, 150] width 5 height 5
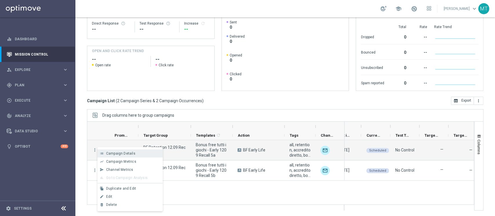
click at [108, 153] on span "Campaign Details" at bounding box center [120, 154] width 29 height 4
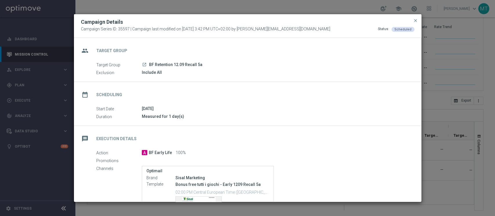
scroll to position [91, 0]
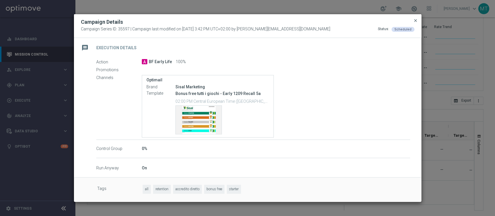
click at [415, 20] on span "close" at bounding box center [415, 20] width 5 height 5
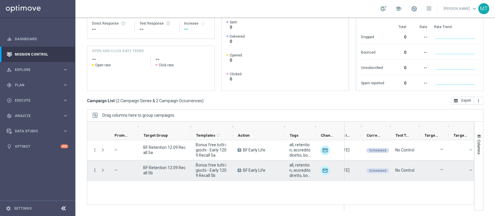
click at [94, 170] on icon "more_vert" at bounding box center [94, 170] width 5 height 5
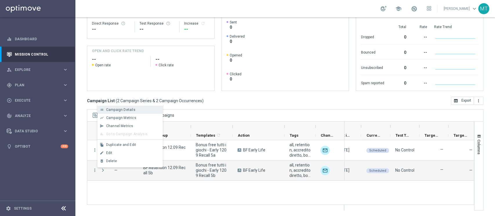
click at [131, 110] on span "Campaign Details" at bounding box center [120, 110] width 29 height 4
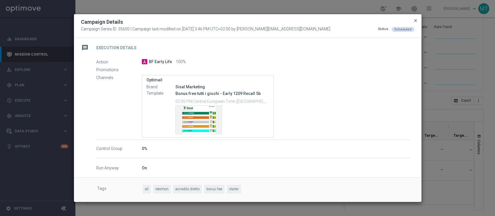
click at [415, 21] on span "close" at bounding box center [415, 20] width 5 height 5
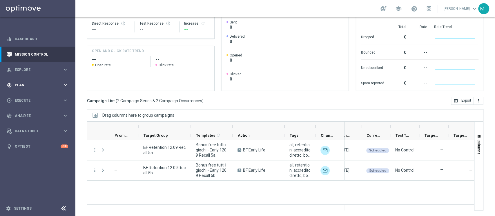
click at [25, 80] on div "gps_fixed Plan keyboard_arrow_right" at bounding box center [37, 84] width 75 height 15
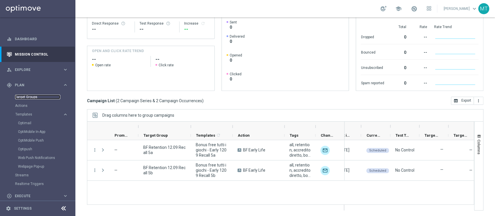
click at [26, 96] on link "Target Groups" at bounding box center [37, 97] width 45 height 5
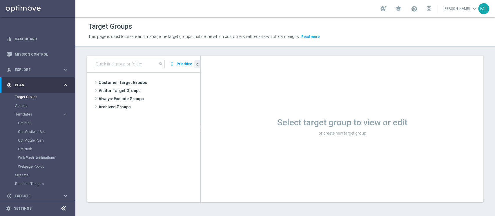
click at [469, 134] on p "or create new target group" at bounding box center [342, 133] width 283 height 5
click at [135, 62] on input at bounding box center [129, 64] width 71 height 8
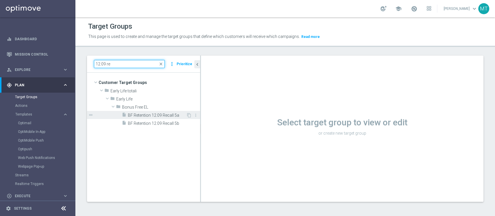
type input "12.09 re"
click at [151, 114] on span "BF Retention 12.09 Recall 5a" at bounding box center [157, 115] width 58 height 5
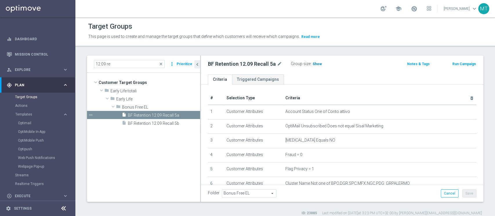
click at [314, 65] on span "Show" at bounding box center [317, 64] width 9 height 4
click at [319, 64] on span "6,040" at bounding box center [318, 65] width 10 height 6
click at [175, 122] on span "BF Retention 12.09 Recall 5b" at bounding box center [157, 123] width 58 height 5
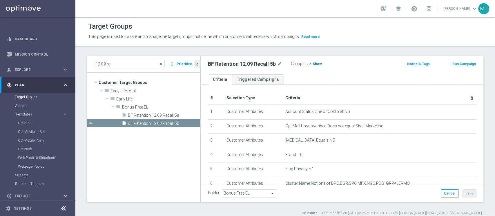
click at [312, 63] on h3 "Show" at bounding box center [317, 64] width 10 height 6
click at [317, 65] on span "5,902" at bounding box center [318, 65] width 10 height 6
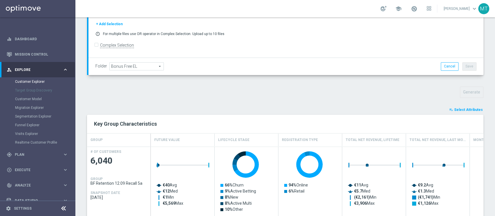
scroll to position [143, 0]
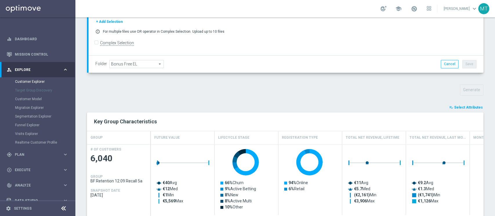
click at [455, 109] on button "playlist_add_check Select Attributes" at bounding box center [466, 107] width 35 height 6
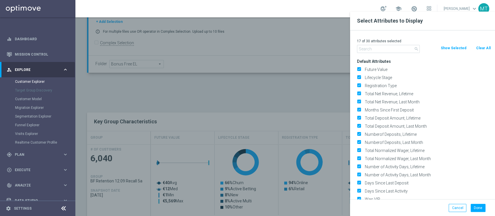
click at [478, 47] on button "Clear All" at bounding box center [483, 48] width 15 height 6
checkbox input "false"
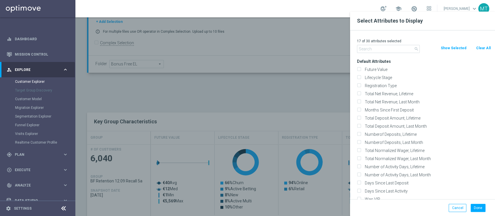
checkbox input "false"
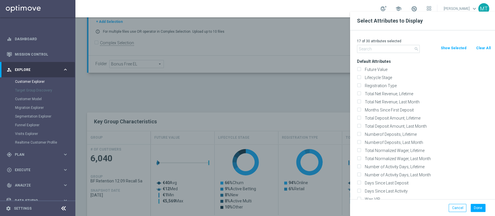
checkbox input "false"
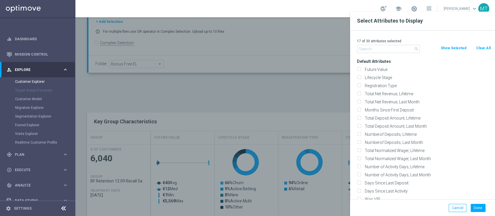
checkbox input "false"
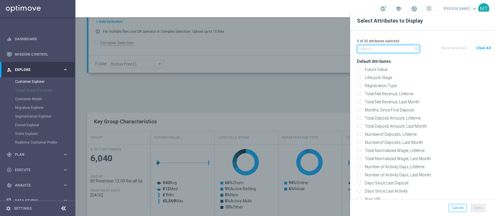
click at [403, 48] on input "text" at bounding box center [388, 49] width 63 height 8
type input "i"
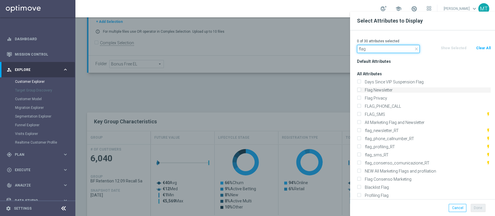
type input "flag"
click at [378, 90] on label "Flag Newsletter" at bounding box center [427, 90] width 128 height 5
click at [361, 90] on input "Flag Newsletter" at bounding box center [359, 91] width 4 height 4
checkbox input "true"
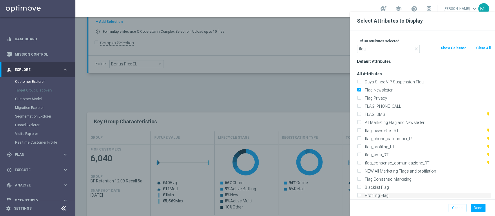
click at [377, 194] on label "Profiling Flag" at bounding box center [427, 195] width 128 height 5
click at [361, 195] on input "Profiling Flag" at bounding box center [359, 197] width 4 height 4
checkbox input "true"
click at [387, 52] on input "flag" at bounding box center [388, 49] width 63 height 8
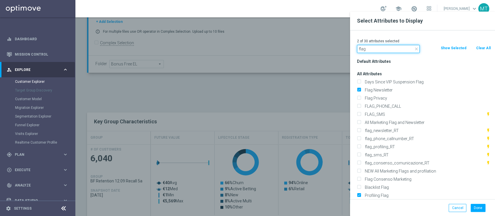
click at [387, 52] on input "flag" at bounding box center [388, 49] width 63 height 8
click at [369, 112] on label "FLAG_SMS" at bounding box center [424, 114] width 123 height 5
click at [361, 113] on input "FLAG_SMS" at bounding box center [359, 115] width 4 height 4
checkbox input "true"
click at [376, 48] on input "flag" at bounding box center [388, 49] width 63 height 8
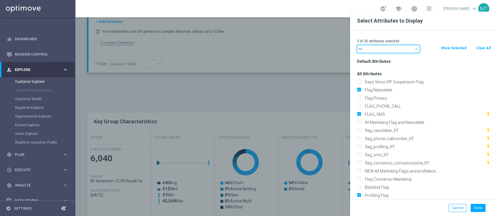
click at [376, 48] on input "m" at bounding box center [388, 49] width 63 height 8
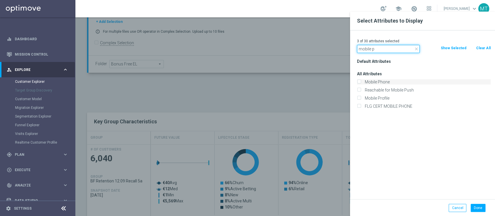
type input "mobile p"
click at [381, 79] on label "Mobile Phone" at bounding box center [427, 81] width 128 height 5
click at [361, 81] on input "Mobile Phone" at bounding box center [359, 83] width 4 height 4
checkbox input "true"
click at [475, 209] on button "Done" at bounding box center [478, 208] width 15 height 8
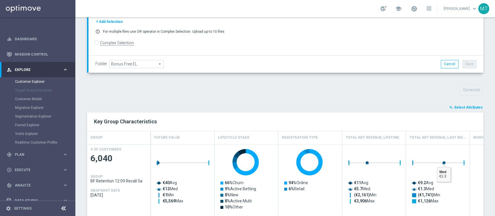
type input "Search"
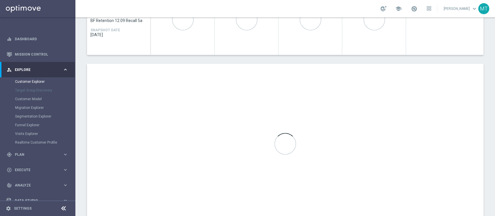
scroll to position [304, 0]
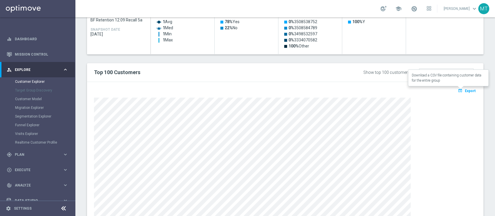
click at [458, 89] on icon "open_in_browser" at bounding box center [461, 90] width 6 height 5
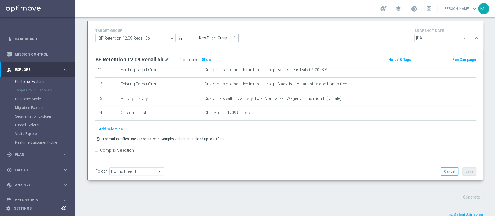
scroll to position [114, 0]
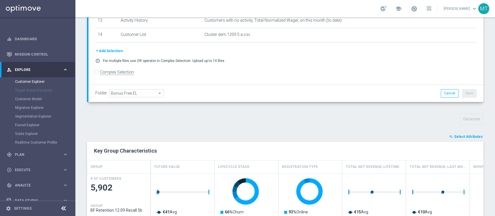
click at [464, 138] on span "Select Attributes" at bounding box center [468, 137] width 29 height 4
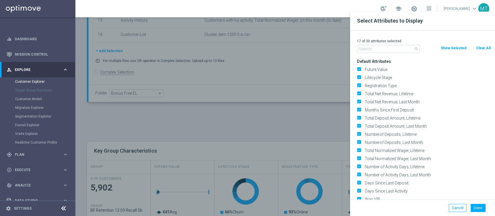
click at [479, 52] on div "search Clear All Show Selected" at bounding box center [424, 49] width 142 height 8
click at [480, 50] on button "Clear All" at bounding box center [483, 48] width 15 height 6
checkbox input "false"
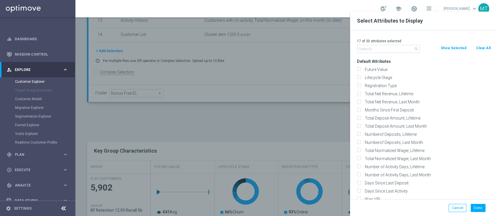
checkbox input "false"
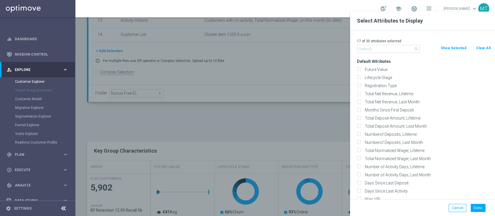
checkbox input "false"
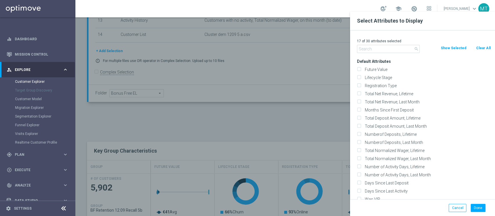
checkbox input "false"
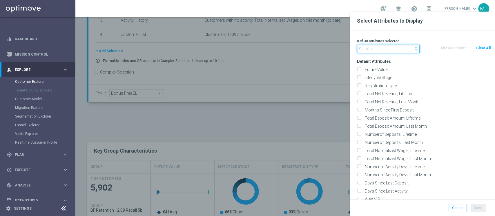
click at [386, 47] on input "text" at bounding box center [388, 49] width 63 height 8
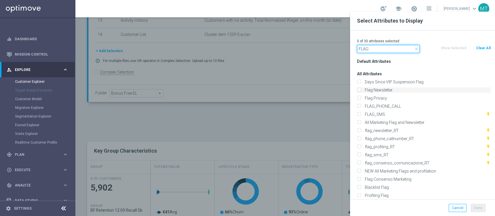
type input "FLAG"
click at [372, 89] on label "Flag Newsletter" at bounding box center [427, 90] width 128 height 5
click at [361, 89] on input "Flag Newsletter" at bounding box center [359, 91] width 4 height 4
checkbox input "true"
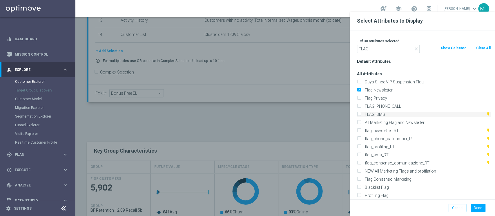
click at [378, 116] on label "FLAG_SMS" at bounding box center [424, 114] width 123 height 5
click at [361, 116] on input "FLAG_SMS" at bounding box center [359, 115] width 4 height 4
checkbox input "true"
click at [376, 193] on label "Profiling Flag" at bounding box center [427, 195] width 128 height 5
click at [361, 195] on input "Profiling Flag" at bounding box center [359, 197] width 4 height 4
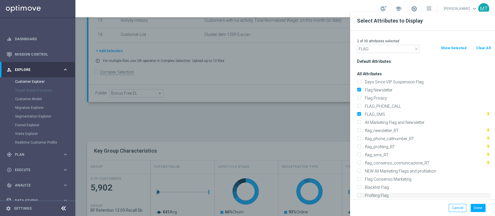
checkbox input "true"
click at [363, 50] on input "FLAG" at bounding box center [388, 49] width 63 height 8
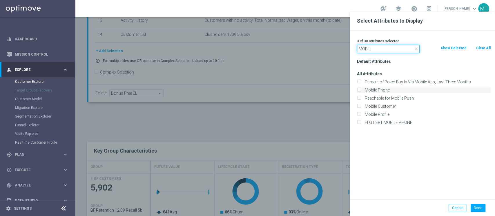
type input "MOBIL"
click at [371, 89] on label "Mobile Phone" at bounding box center [427, 90] width 128 height 5
click at [361, 89] on input "Mobile Phone" at bounding box center [359, 91] width 4 height 4
checkbox input "true"
click at [478, 208] on button "Done" at bounding box center [478, 208] width 15 height 8
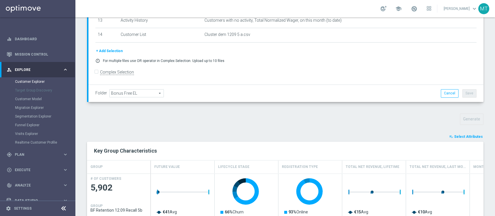
type input "Search"
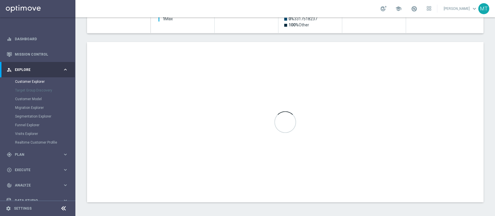
scroll to position [325, 0]
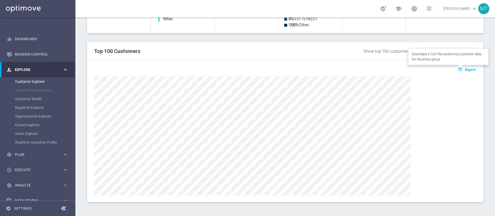
click at [465, 69] on span "Export" at bounding box center [470, 70] width 11 height 4
